Goal: Find specific fact: Find specific fact

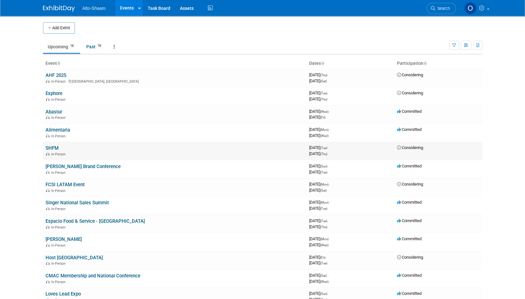
click at [52, 148] on link "SHFM" at bounding box center [52, 148] width 13 height 6
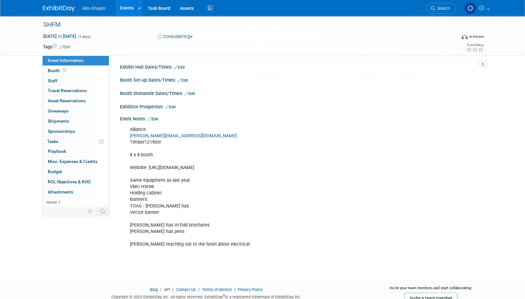
scroll to position [57, 0]
drag, startPoint x: 263, startPoint y: 167, endPoint x: 127, endPoint y: 168, distance: 136.2
click at [127, 168] on div "Alliance [PERSON_NAME][EMAIL_ADDRESS][DOMAIN_NAME] Timber121903! 8 x 8 booth We…" at bounding box center [268, 187] width 287 height 128
copy div "Website: [URL][DOMAIN_NAME]"
